Goal: Navigation & Orientation: Find specific page/section

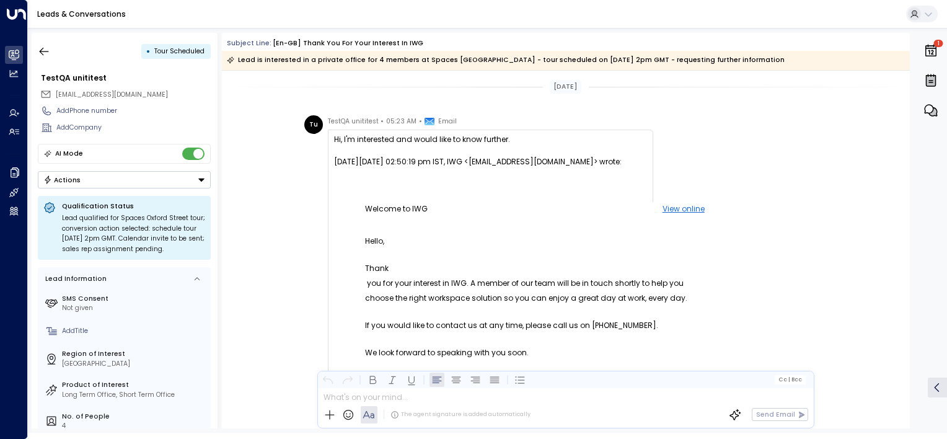
scroll to position [29, 0]
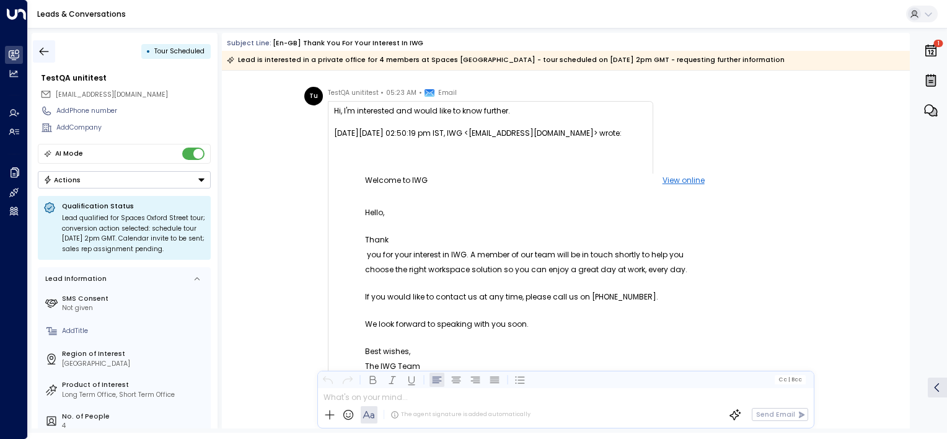
click at [47, 51] on icon "button" at bounding box center [44, 51] width 9 height 8
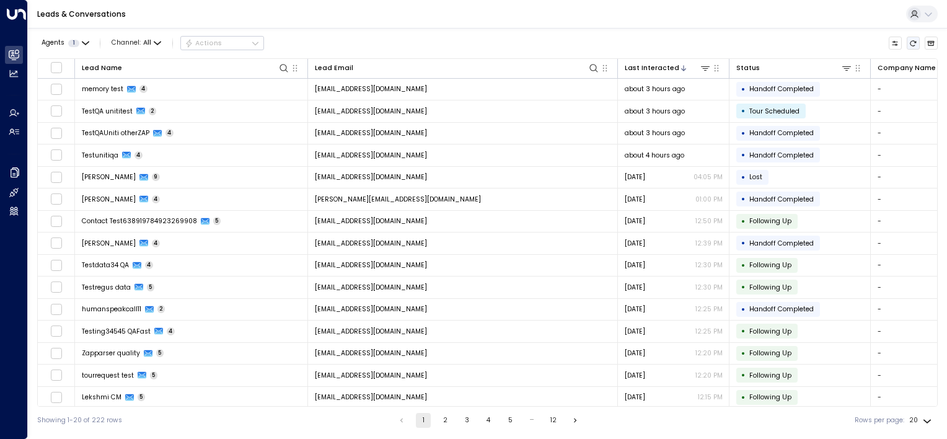
click at [913, 43] on icon "Refresh" at bounding box center [913, 43] width 7 height 7
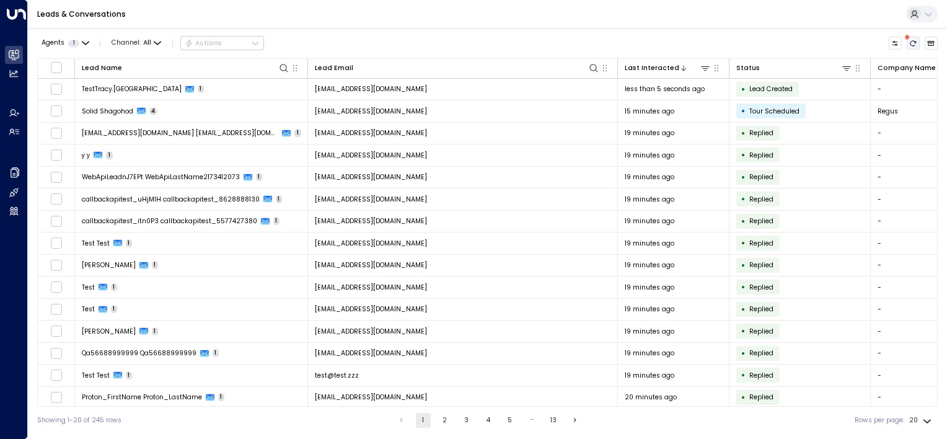
drag, startPoint x: 911, startPoint y: 40, endPoint x: 908, endPoint y: 47, distance: 7.5
click at [911, 40] on icon "There are new threads available. Refresh the grid to view the latest updates." at bounding box center [913, 43] width 7 height 7
click at [916, 43] on icon "There are new threads available. Refresh the grid to view the latest updates." at bounding box center [913, 43] width 7 height 7
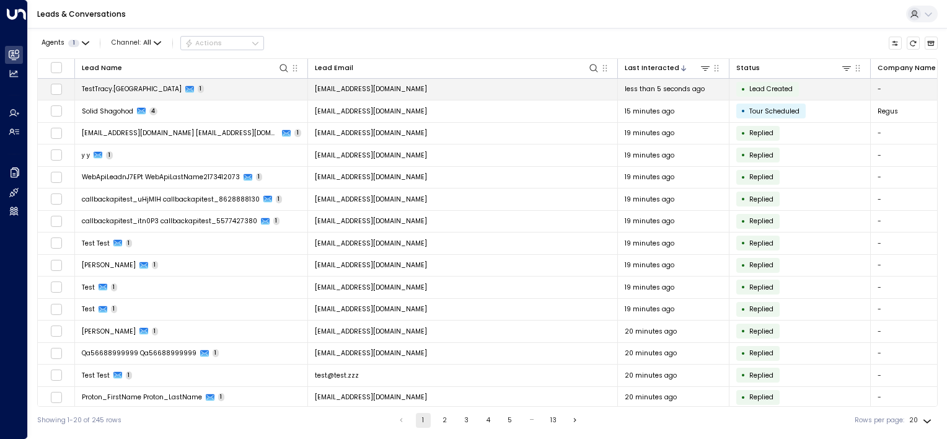
click at [492, 86] on td "[EMAIL_ADDRESS][DOMAIN_NAME]" at bounding box center [463, 90] width 310 height 22
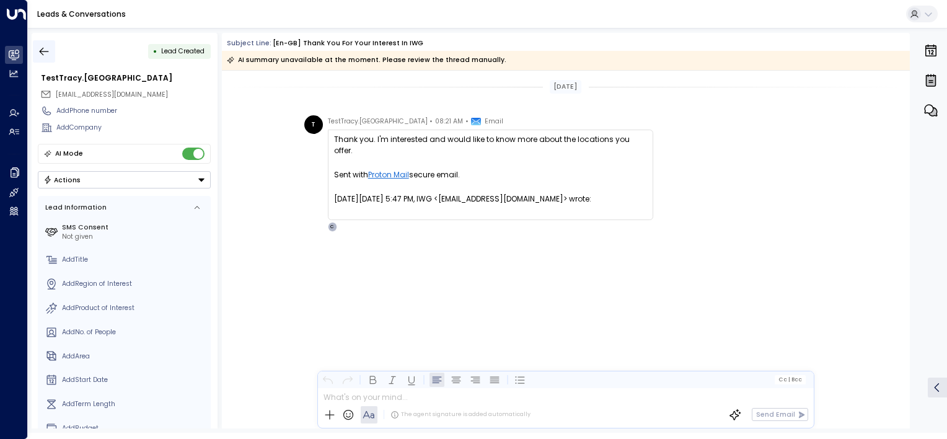
click at [47, 50] on icon "button" at bounding box center [44, 51] width 12 height 12
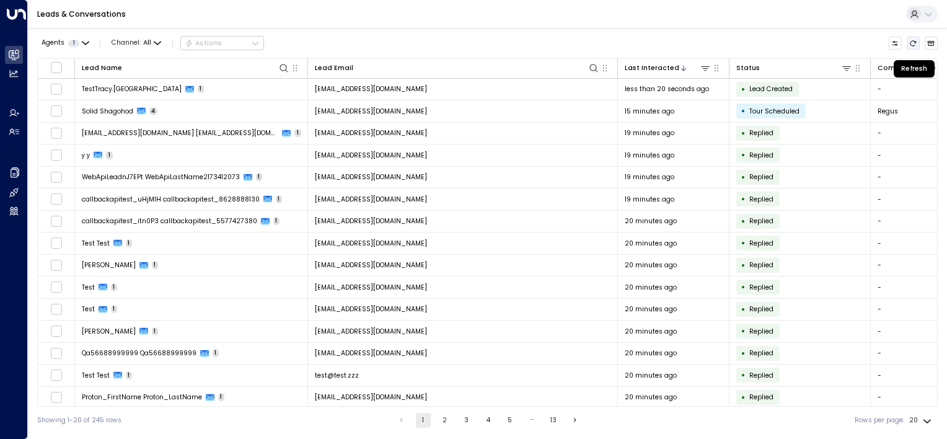
click at [913, 43] on icon "Refresh" at bounding box center [913, 43] width 7 height 7
click at [914, 44] on icon "Refresh" at bounding box center [913, 43] width 7 height 7
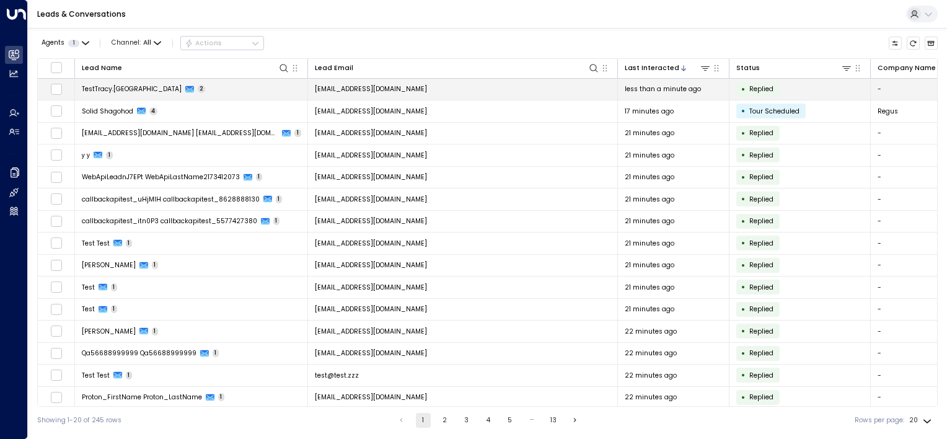
click at [390, 87] on span "[EMAIL_ADDRESS][DOMAIN_NAME]" at bounding box center [371, 88] width 112 height 9
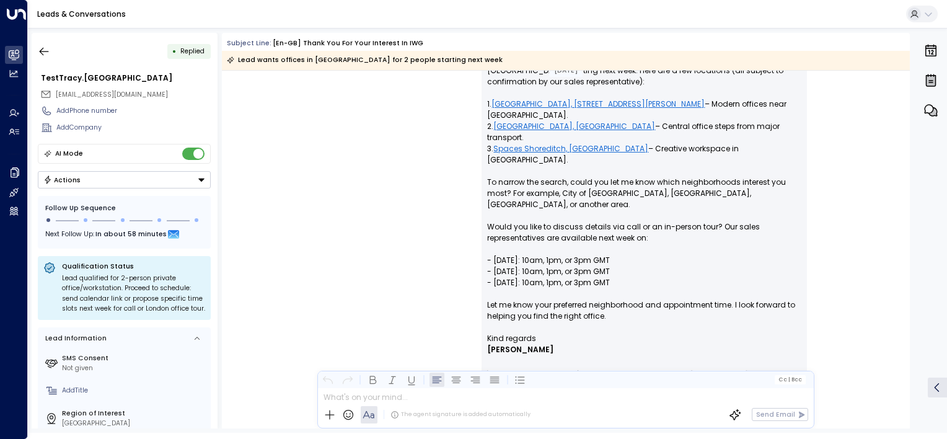
scroll to position [649, 0]
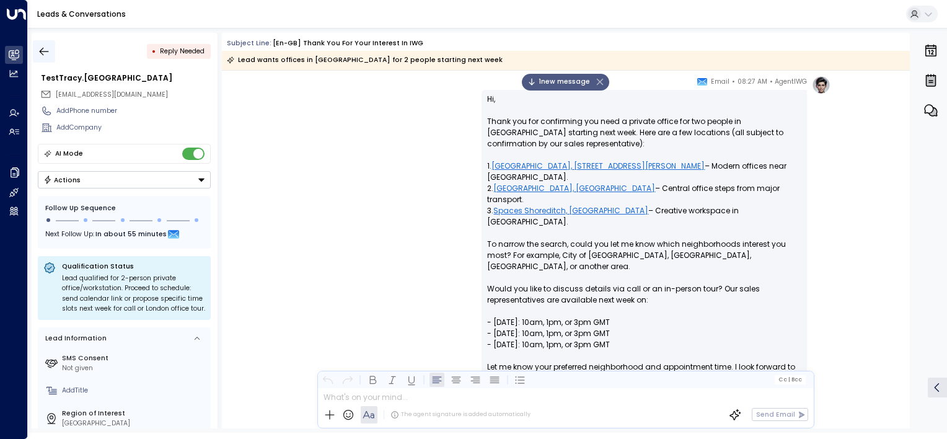
click at [47, 50] on icon "button" at bounding box center [44, 51] width 12 height 12
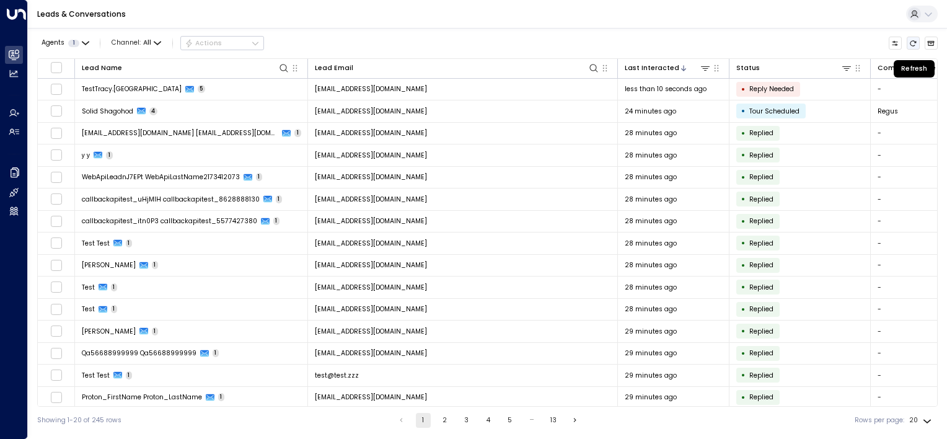
click at [911, 42] on icon "Refresh" at bounding box center [914, 43] width 6 height 6
click at [913, 42] on icon "Refresh" at bounding box center [913, 43] width 7 height 7
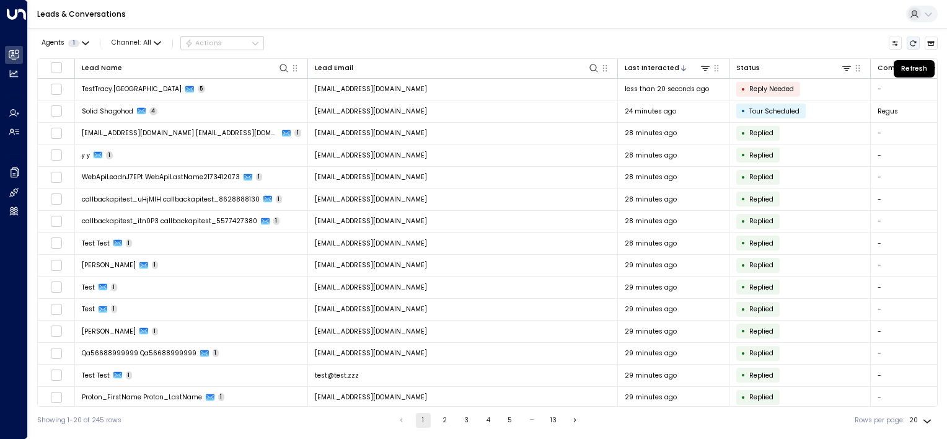
click at [913, 42] on icon "Refresh" at bounding box center [913, 43] width 7 height 7
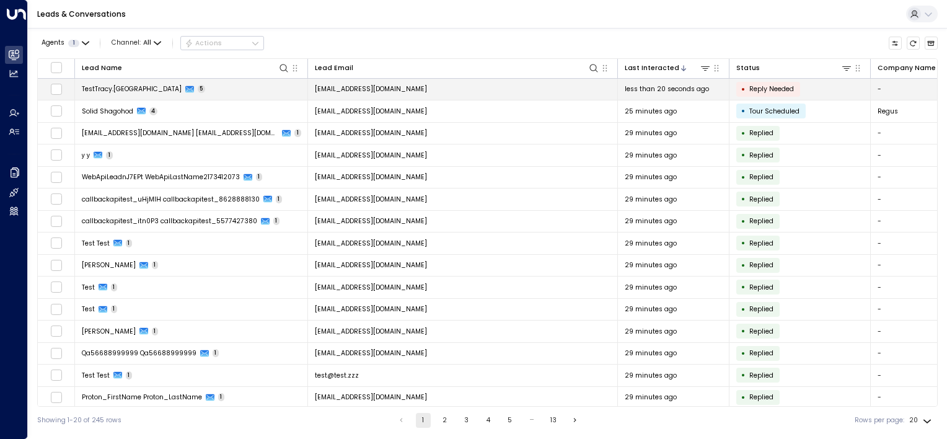
click at [459, 86] on td "[EMAIL_ADDRESS][DOMAIN_NAME]" at bounding box center [463, 90] width 310 height 22
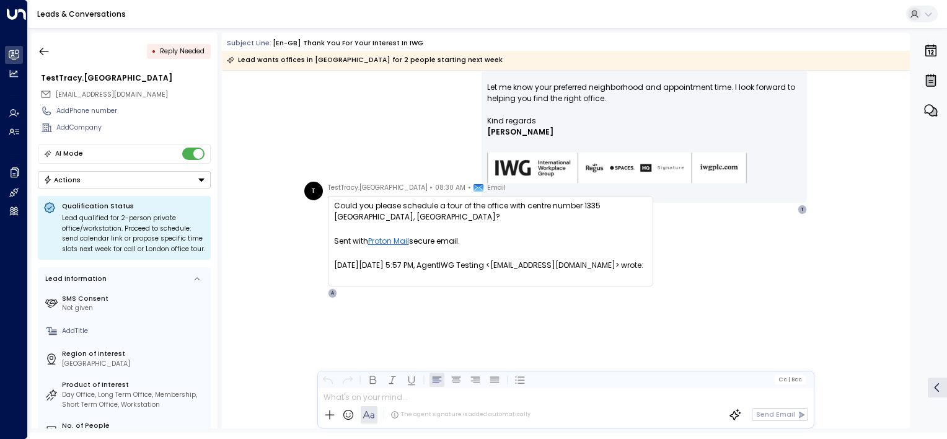
scroll to position [935, 0]
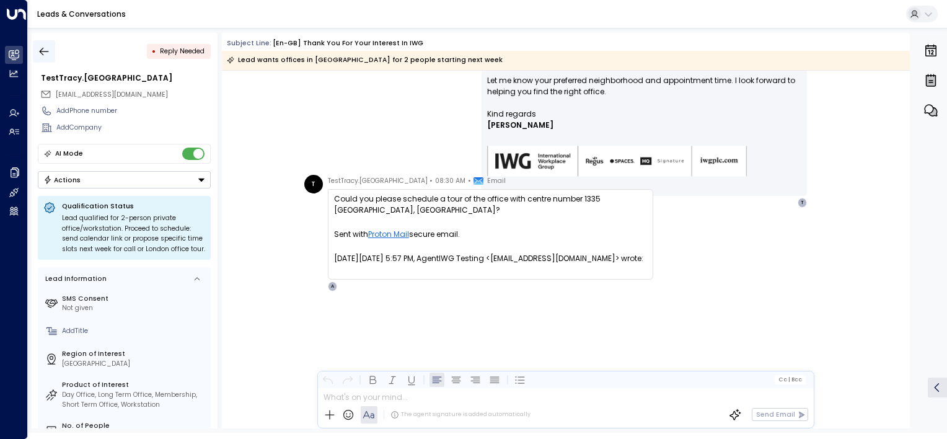
click at [45, 51] on icon "button" at bounding box center [44, 51] width 12 height 12
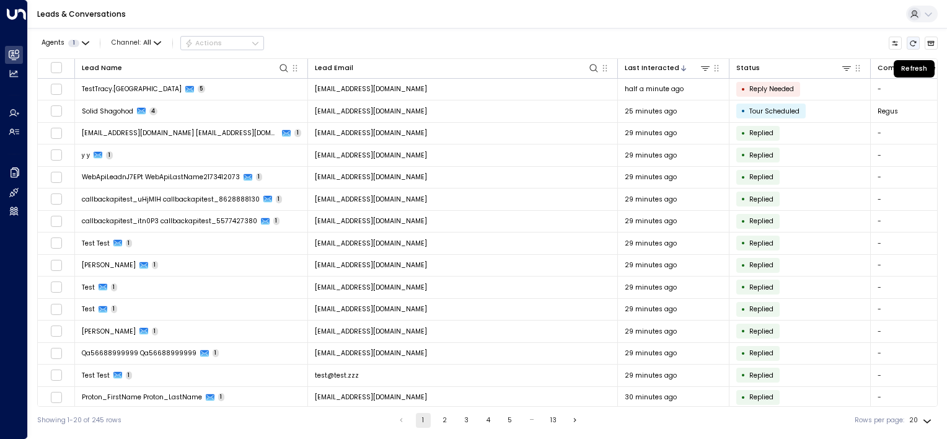
click at [913, 41] on icon "Refresh" at bounding box center [913, 43] width 7 height 7
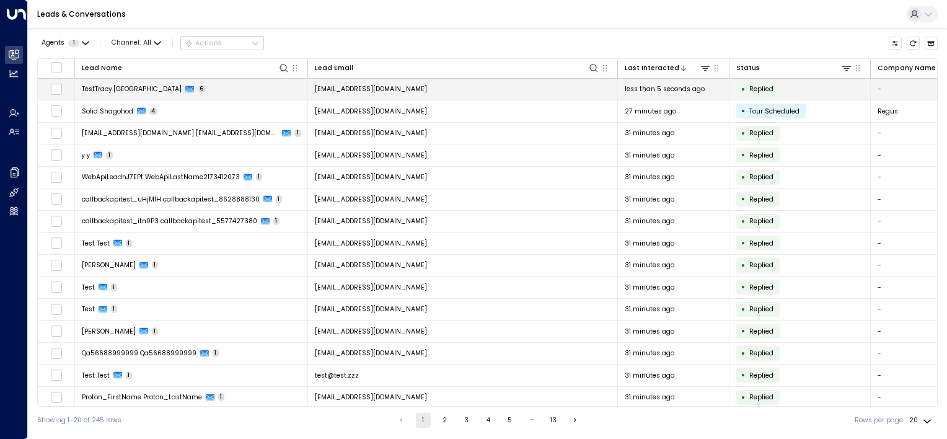
click at [440, 87] on td "[EMAIL_ADDRESS][DOMAIN_NAME]" at bounding box center [463, 90] width 310 height 22
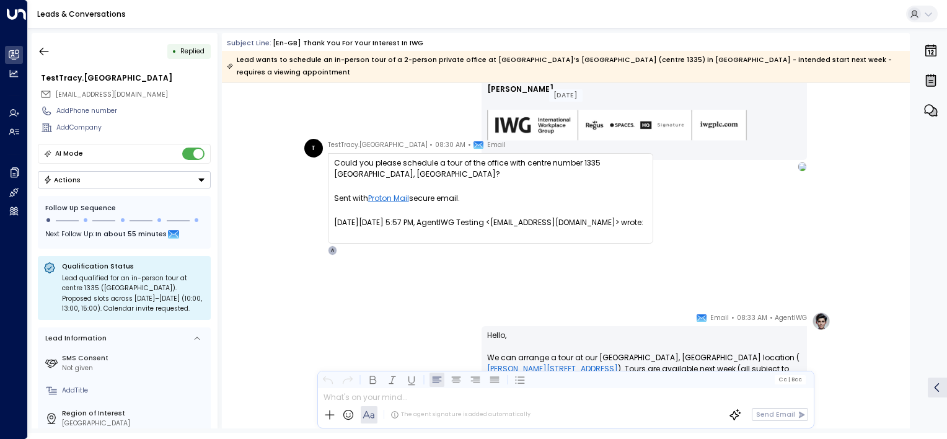
scroll to position [921, 0]
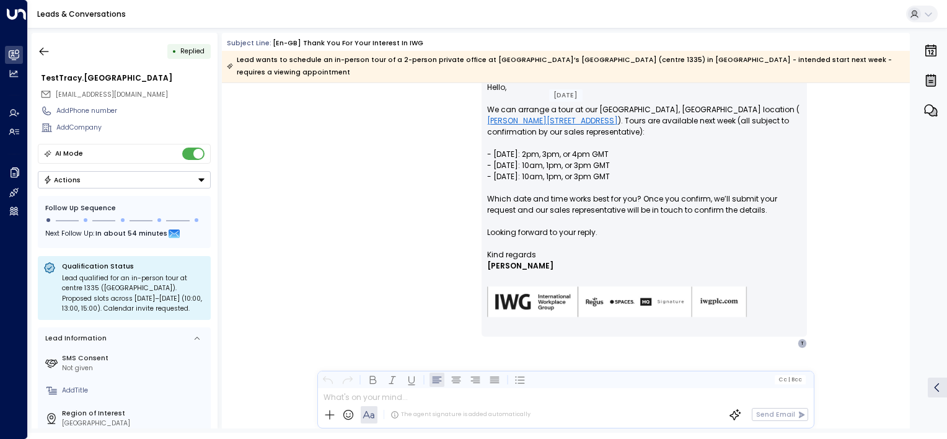
scroll to position [983, 0]
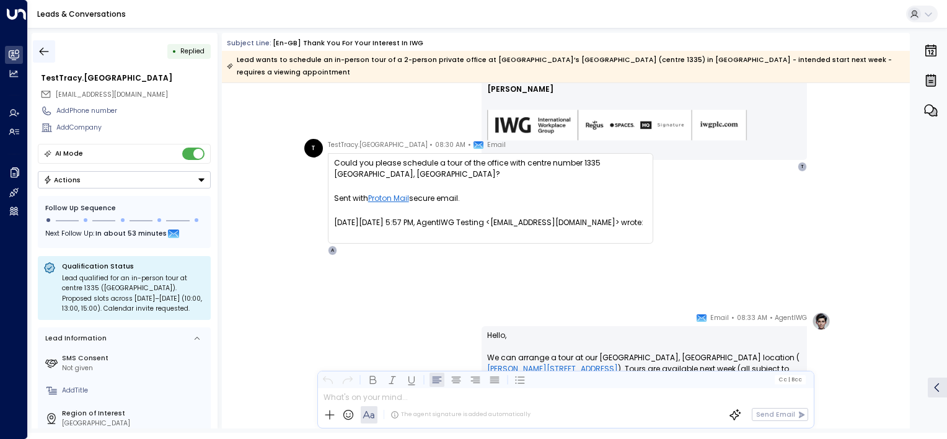
click at [44, 52] on icon "button" at bounding box center [44, 51] width 12 height 12
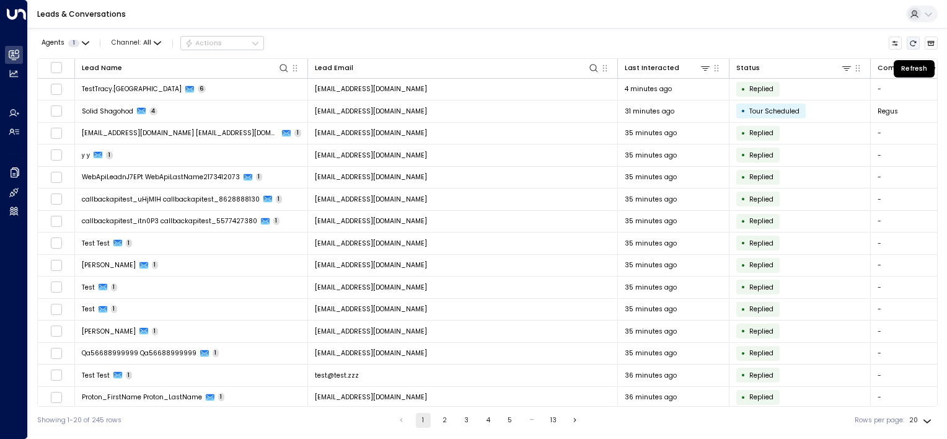
click at [916, 42] on icon "Refresh" at bounding box center [914, 43] width 6 height 6
click at [913, 29] on div "Agents 1 Channel: All Actions Lead Name Lead Email Last Interacted Status Compa…" at bounding box center [487, 231] width 901 height 406
click at [912, 43] on icon "Refresh" at bounding box center [913, 43] width 7 height 7
click at [913, 42] on icon "Refresh" at bounding box center [913, 43] width 7 height 7
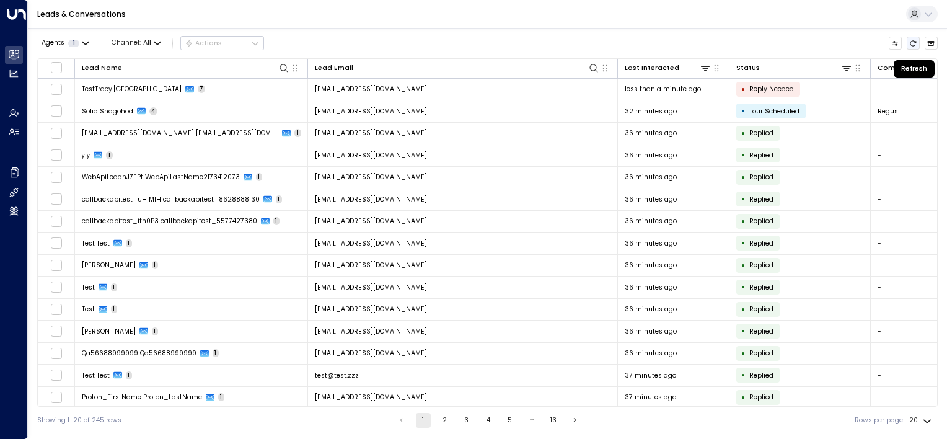
click at [913, 42] on icon "Refresh" at bounding box center [913, 43] width 7 height 7
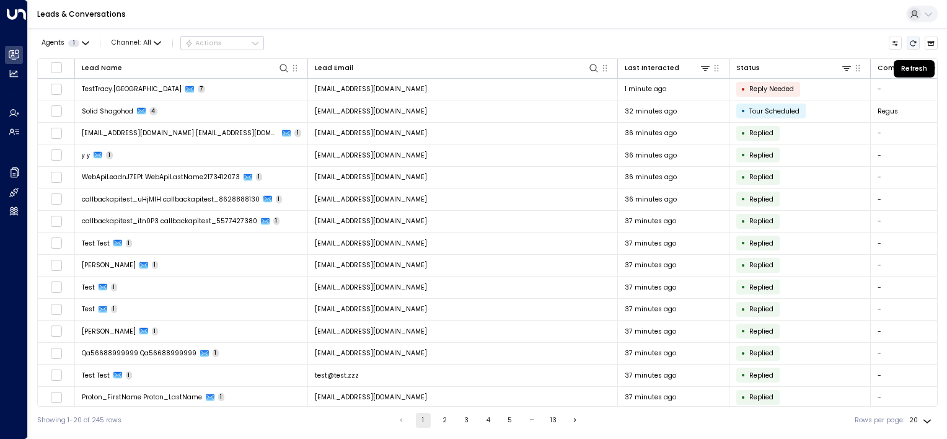
click at [913, 42] on icon "Refresh" at bounding box center [913, 43] width 7 height 7
click at [912, 45] on icon "Refresh" at bounding box center [914, 43] width 6 height 6
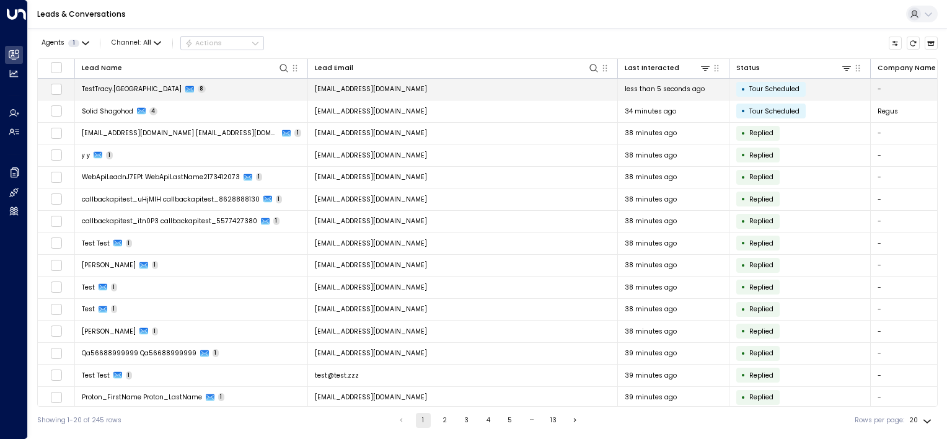
click at [441, 85] on td "[EMAIL_ADDRESS][DOMAIN_NAME]" at bounding box center [463, 90] width 310 height 22
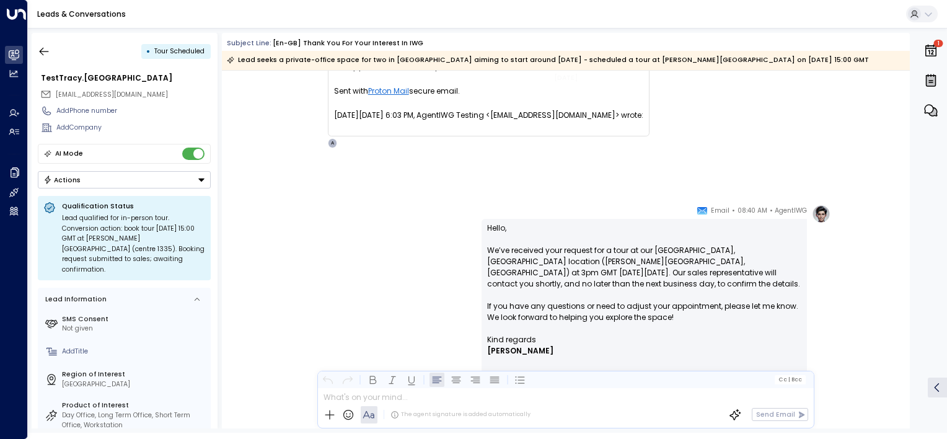
scroll to position [1598, 0]
